Goal: Task Accomplishment & Management: Complete application form

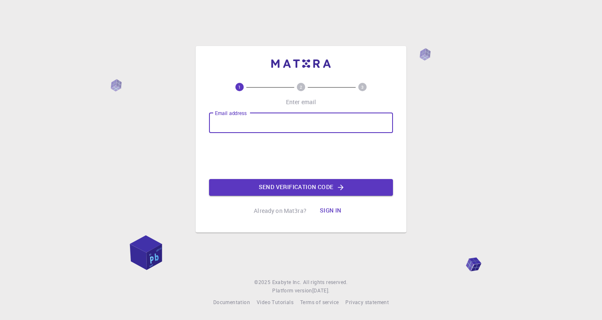
click at [275, 123] on input "Email address" at bounding box center [301, 123] width 184 height 20
type input "[PERSON_NAME][EMAIL_ADDRESS][DOMAIN_NAME]"
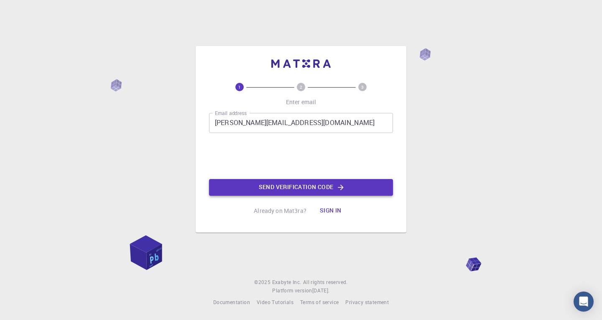
click at [293, 190] on button "Send verification code" at bounding box center [301, 187] width 184 height 17
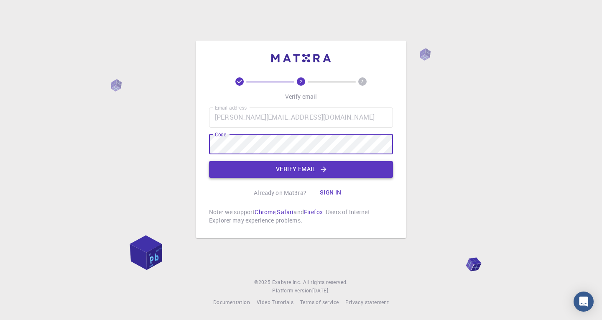
click at [253, 171] on button "Verify email" at bounding box center [301, 169] width 184 height 17
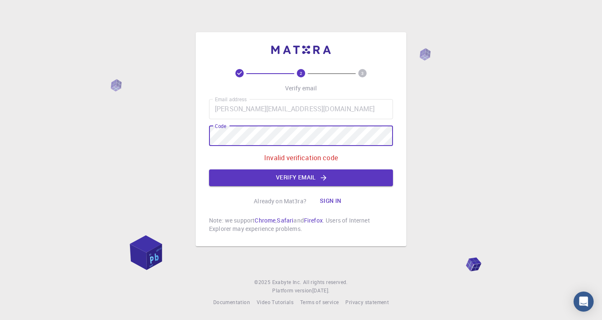
click at [210, 151] on div "Email address [PERSON_NAME][EMAIL_ADDRESS][DOMAIN_NAME] Email address Code Code…" at bounding box center [301, 142] width 184 height 87
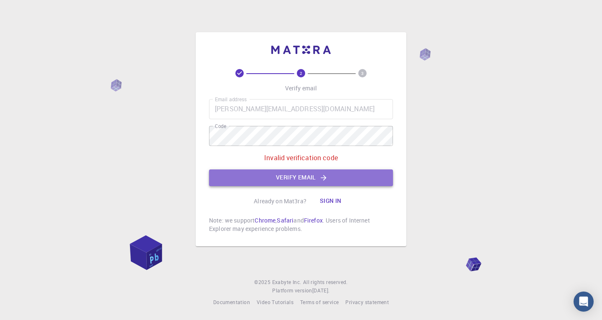
click at [256, 177] on button "Verify email" at bounding box center [301, 177] width 184 height 17
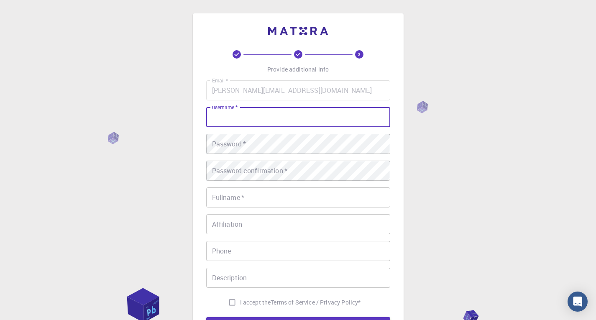
click at [252, 121] on input "username   *" at bounding box center [298, 117] width 184 height 20
type input "Niti"
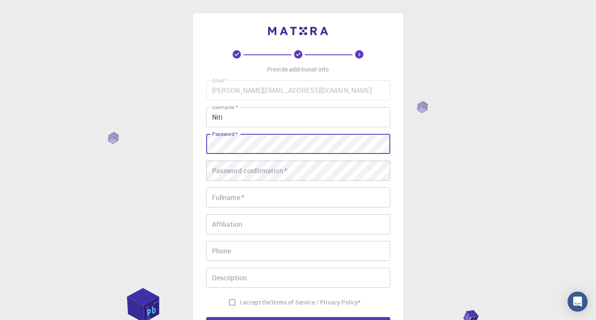
scroll to position [20, 0]
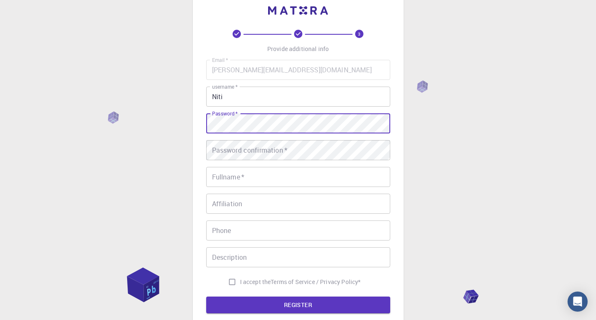
click at [253, 147] on div "Password confirmation   * Password confirmation   *" at bounding box center [298, 150] width 184 height 20
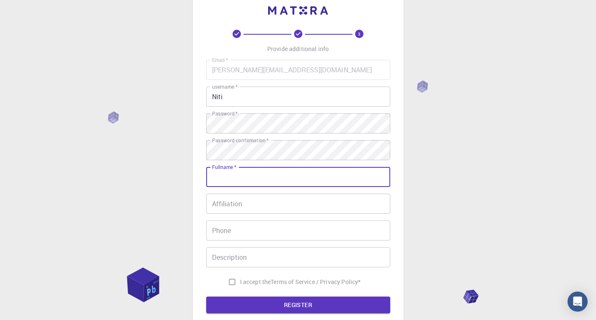
click at [249, 173] on input "Fullname   *" at bounding box center [298, 177] width 184 height 20
type input "[PERSON_NAME]"
type input "09896121181"
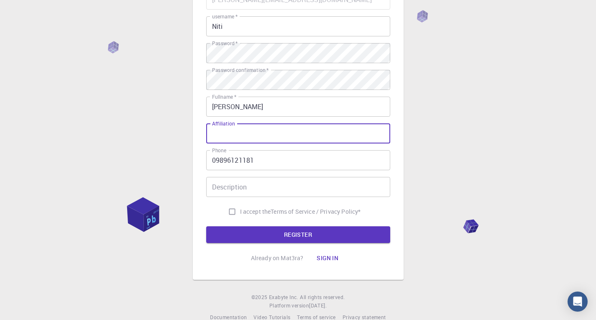
click at [261, 135] on input "Affiliation" at bounding box center [298, 133] width 184 height 20
type input "research scholar"
click at [229, 213] on input "I accept the Terms of Service / Privacy Policy *" at bounding box center [232, 212] width 16 height 16
checkbox input "true"
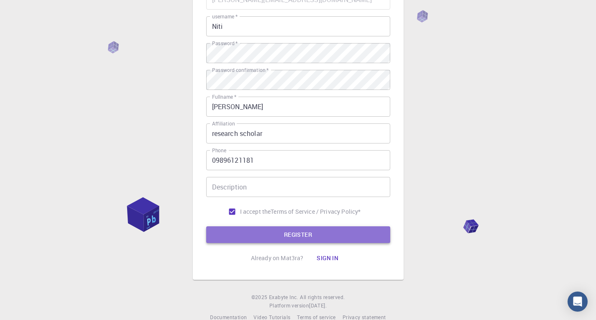
click at [252, 232] on button "REGISTER" at bounding box center [298, 234] width 184 height 17
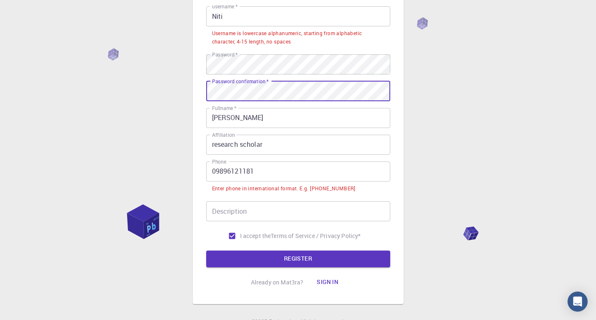
scroll to position [102, 0]
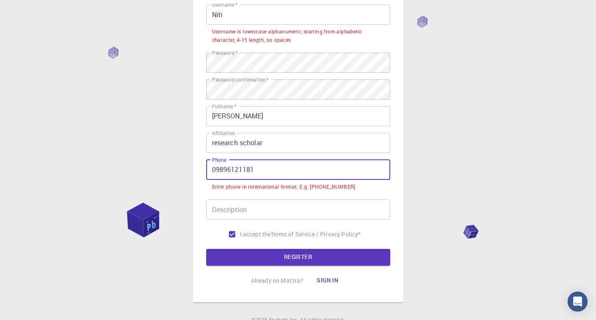
click at [216, 173] on input "09896121181" at bounding box center [298, 170] width 184 height 20
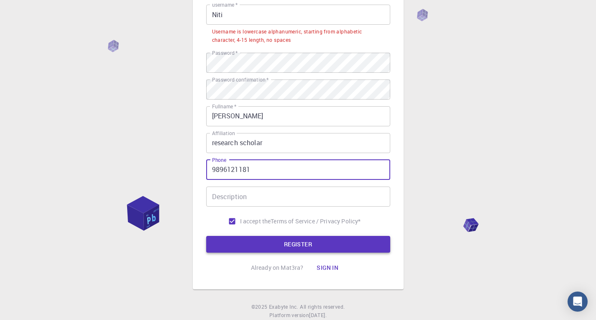
click at [268, 239] on button "REGISTER" at bounding box center [298, 244] width 184 height 17
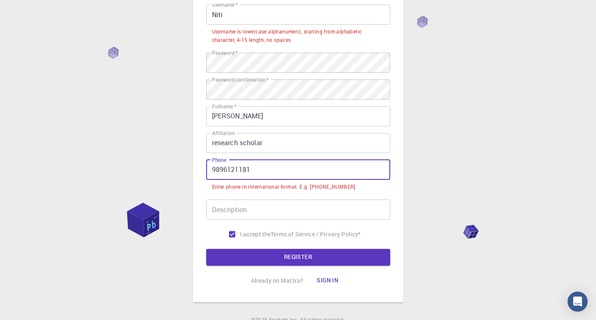
click at [210, 168] on input "9896121181" at bounding box center [298, 170] width 184 height 20
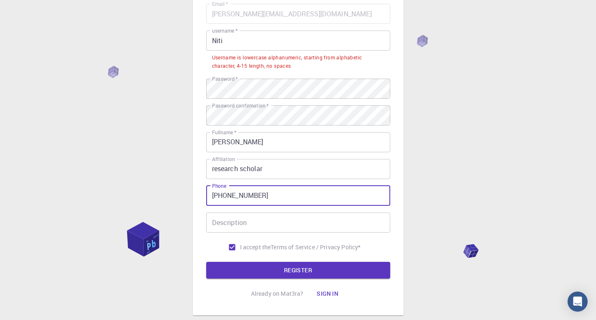
scroll to position [68, 0]
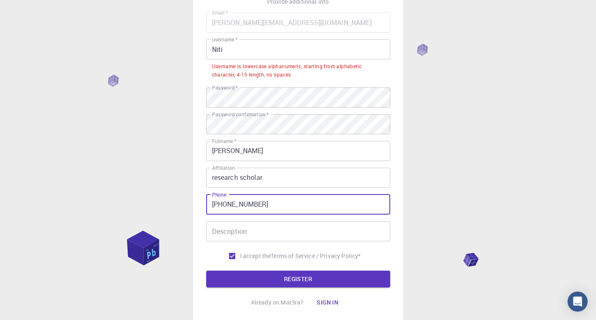
type input "[PHONE_NUMBER]"
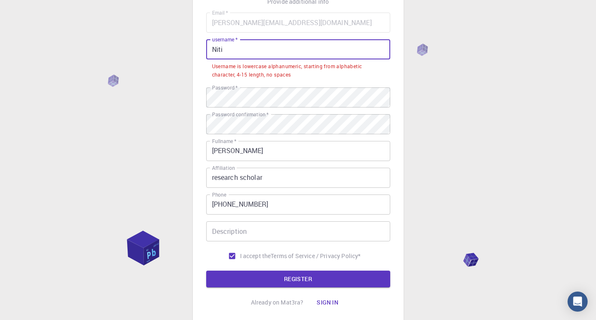
click at [238, 50] on input "Niti" at bounding box center [298, 49] width 184 height 20
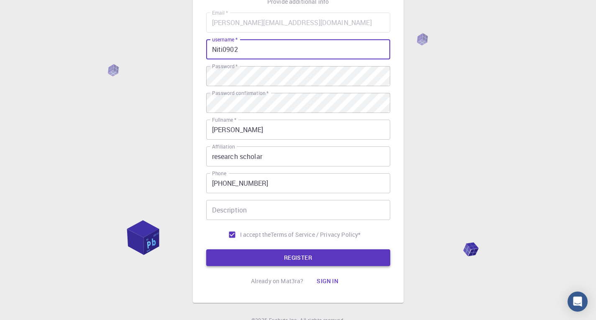
type input "Niti0902"
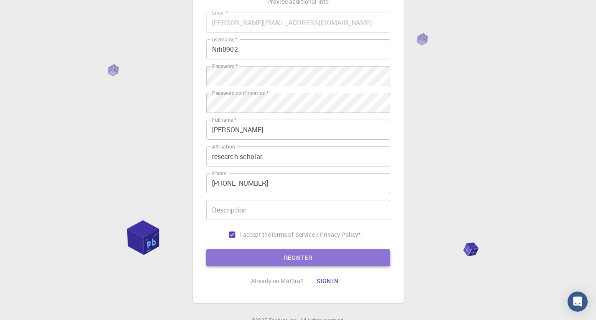
click at [285, 263] on button "REGISTER" at bounding box center [298, 257] width 184 height 17
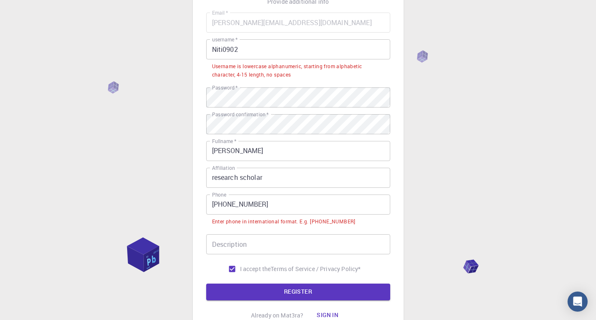
click at [227, 206] on input "[PHONE_NUMBER]" at bounding box center [298, 204] width 184 height 20
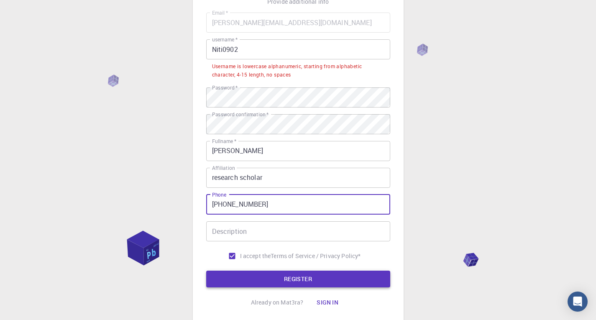
type input "[PHONE_NUMBER]"
click at [274, 274] on button "REGISTER" at bounding box center [298, 278] width 184 height 17
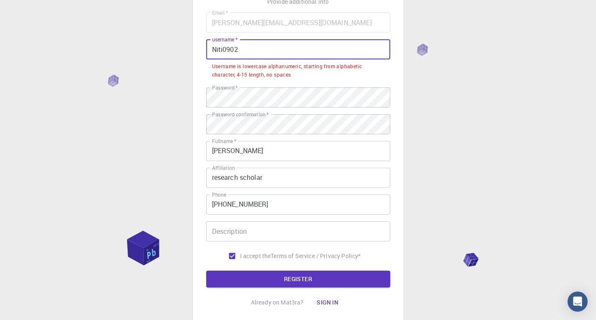
drag, startPoint x: 249, startPoint y: 51, endPoint x: 203, endPoint y: 48, distance: 46.0
click at [203, 48] on div "3 Provide additional info Email   * [PERSON_NAME][EMAIL_ADDRESS][DOMAIN_NAME] E…" at bounding box center [298, 135] width 211 height 378
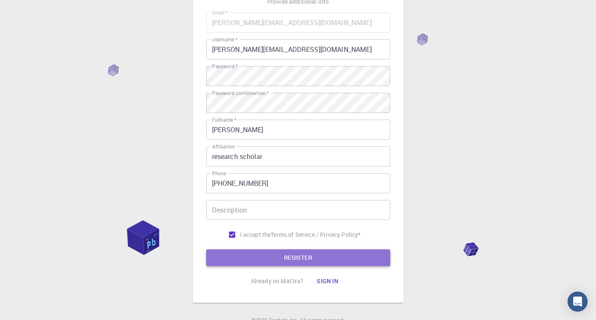
click at [222, 250] on button "REGISTER" at bounding box center [298, 257] width 184 height 17
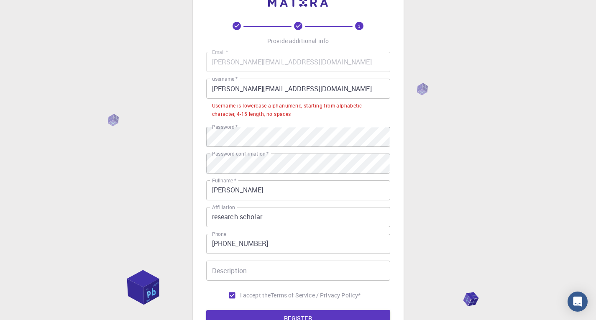
scroll to position [28, 0]
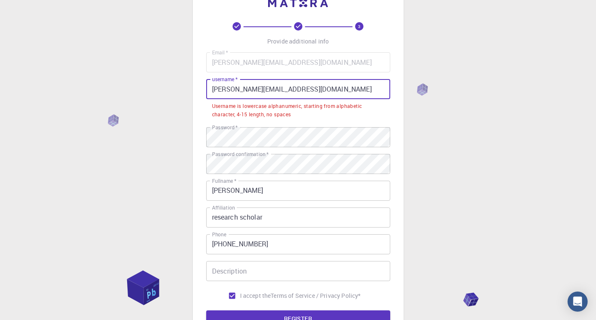
click at [279, 92] on input "[PERSON_NAME][EMAIL_ADDRESS][DOMAIN_NAME]" at bounding box center [298, 89] width 184 height 20
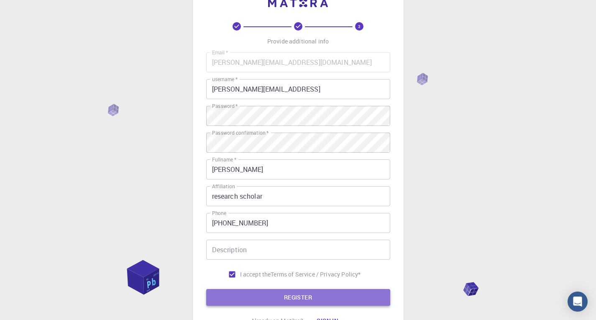
click at [309, 295] on button "REGISTER" at bounding box center [298, 297] width 184 height 17
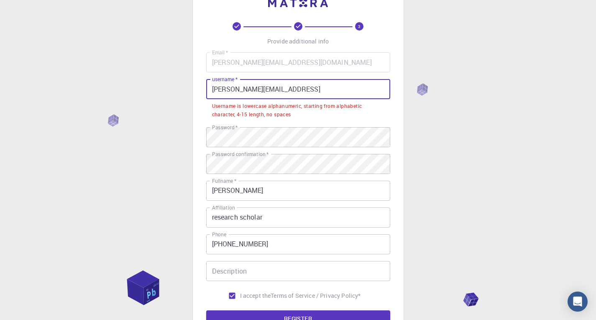
drag, startPoint x: 283, startPoint y: 89, endPoint x: 217, endPoint y: 89, distance: 65.2
click at [217, 89] on input "[PERSON_NAME][EMAIL_ADDRESS]" at bounding box center [298, 89] width 184 height 20
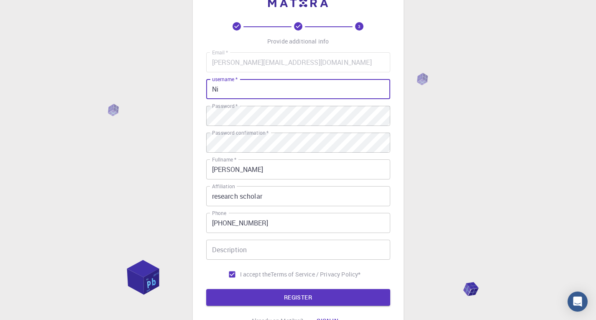
type input "N"
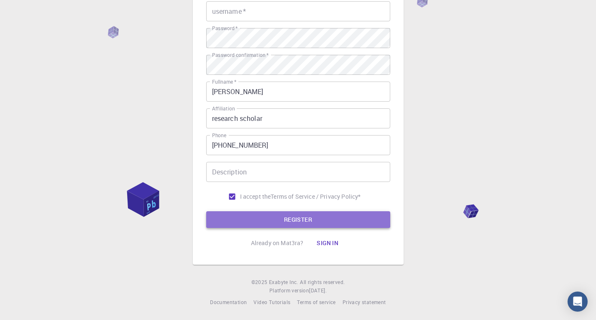
click at [304, 219] on button "REGISTER" at bounding box center [298, 219] width 184 height 17
click at [292, 225] on button "REGISTER" at bounding box center [298, 219] width 184 height 17
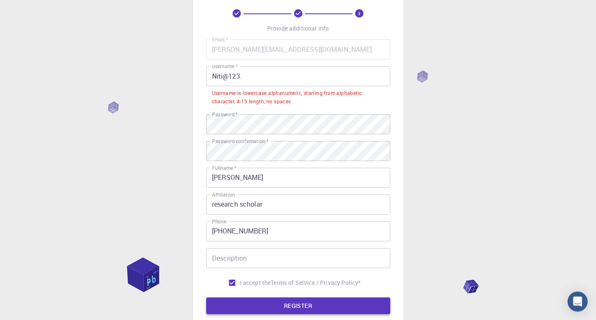
scroll to position [39, 0]
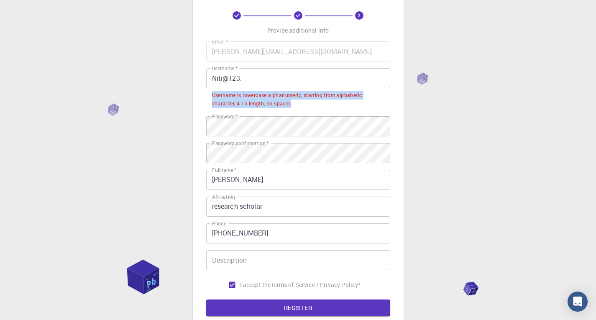
drag, startPoint x: 300, startPoint y: 103, endPoint x: 210, endPoint y: 92, distance: 90.0
click at [210, 92] on li "Username is lowercase alphanumeric, starting from alphabetic character, 4-15 le…" at bounding box center [298, 98] width 184 height 21
copy div "Username is lowercase alphanumeric, starting from alphabetic character, 4-15 le…"
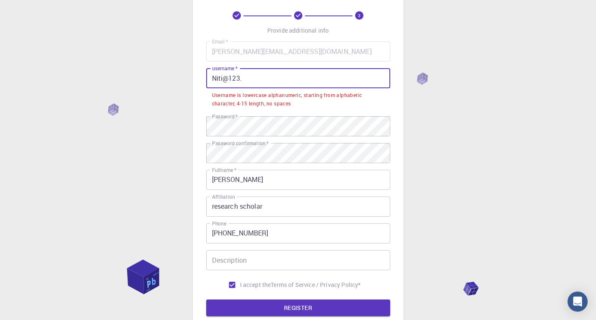
drag, startPoint x: 245, startPoint y: 80, endPoint x: 211, endPoint y: 81, distance: 33.9
click at [211, 81] on input "Niti@123." at bounding box center [298, 78] width 184 height 20
paste input "nitir123"
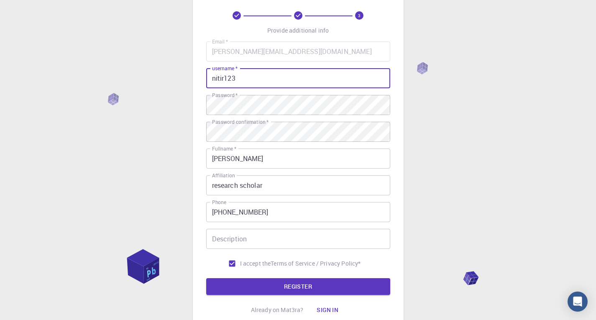
type input "nitir123"
click at [278, 275] on form "Email   * [PERSON_NAME][EMAIL_ADDRESS][DOMAIN_NAME] Email   * username   * niti…" at bounding box center [298, 167] width 184 height 253
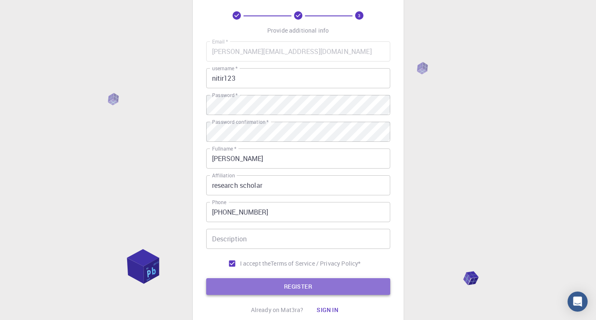
click at [279, 283] on button "REGISTER" at bounding box center [298, 286] width 184 height 17
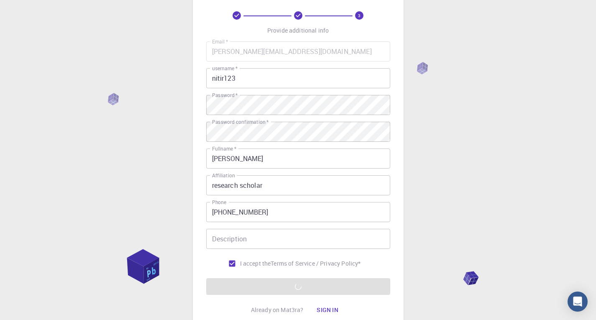
scroll to position [0, 0]
